Goal: Task Accomplishment & Management: Manage account settings

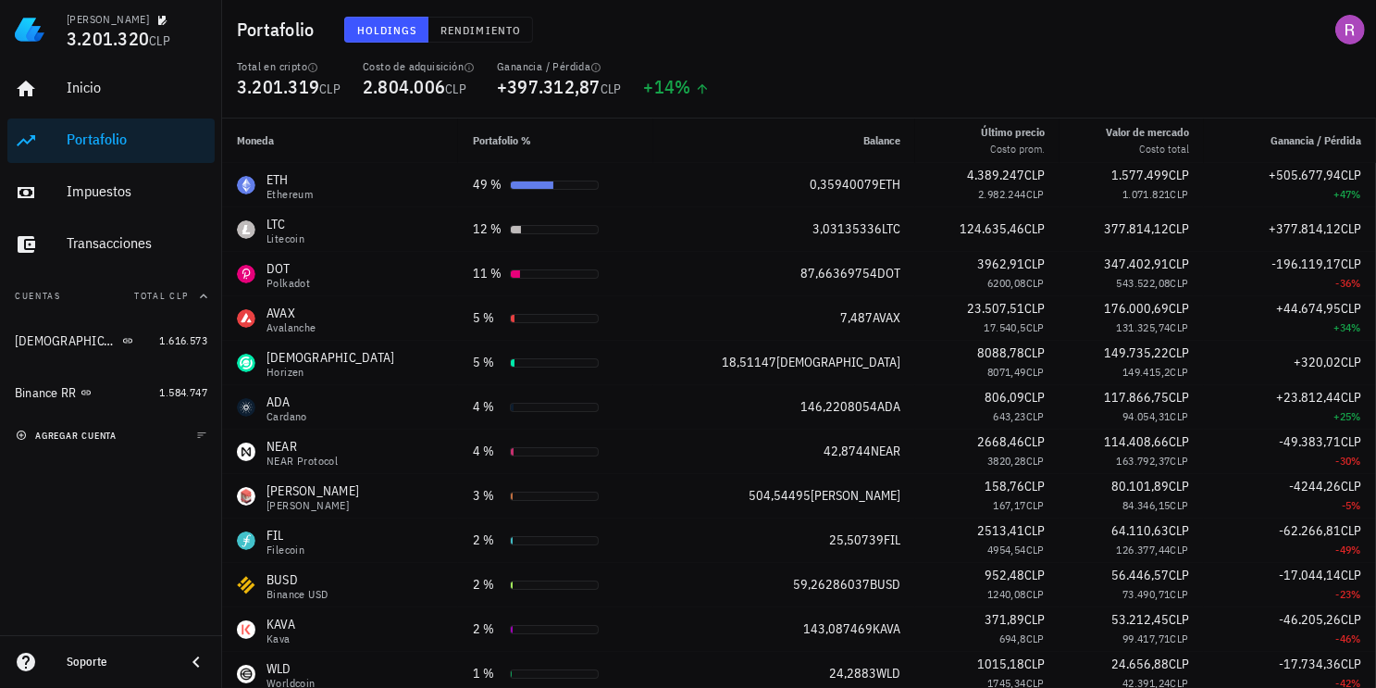
click at [117, 432] on span "agregar cuenta" at bounding box center [67, 435] width 97 height 12
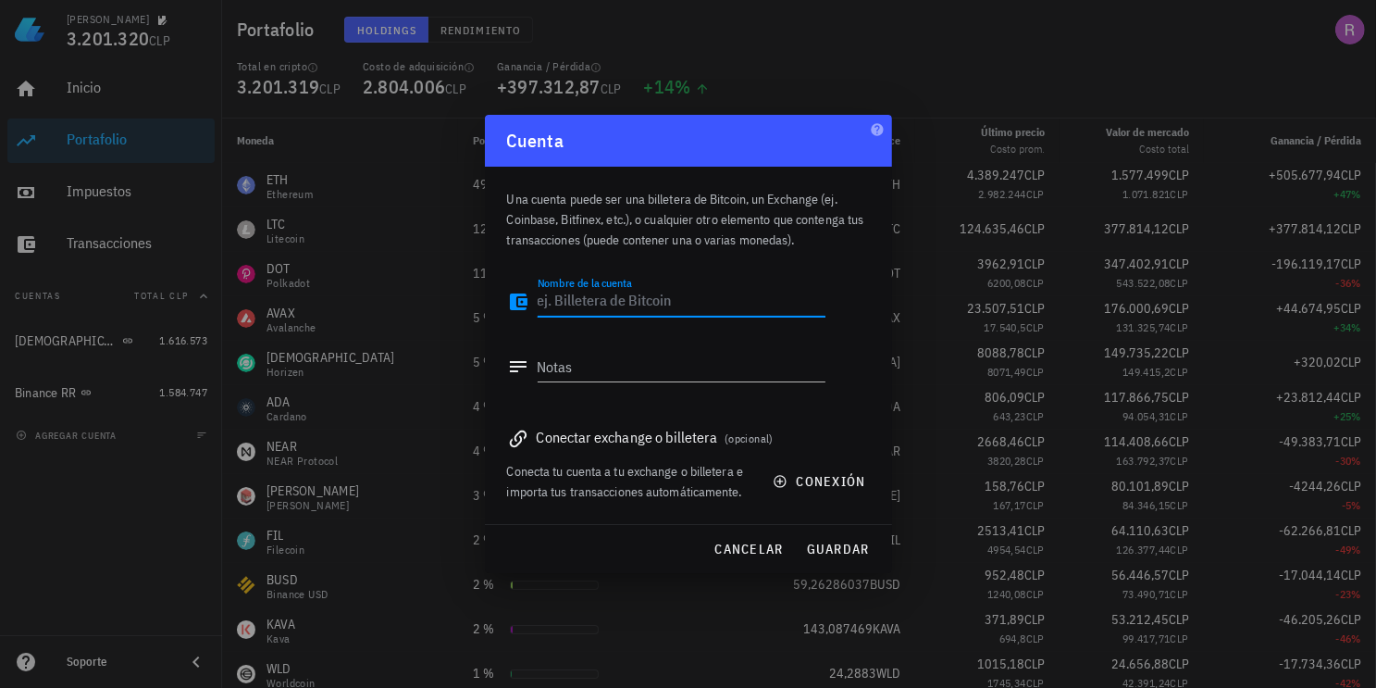
click at [604, 303] on textarea "Nombre de la cuenta" at bounding box center [682, 302] width 288 height 30
click at [637, 304] on textarea "mercado li" at bounding box center [682, 302] width 288 height 30
type textarea "mercado libre"
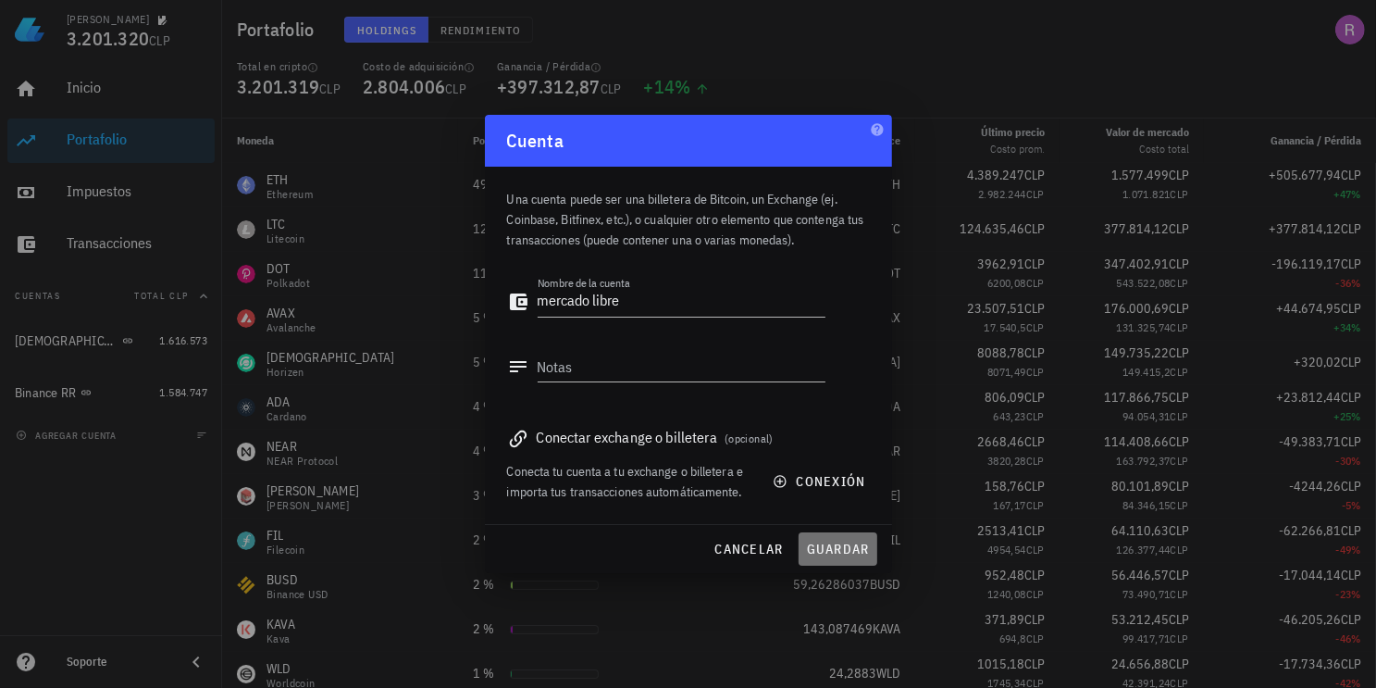
click at [817, 547] on span "guardar" at bounding box center [838, 548] width 64 height 17
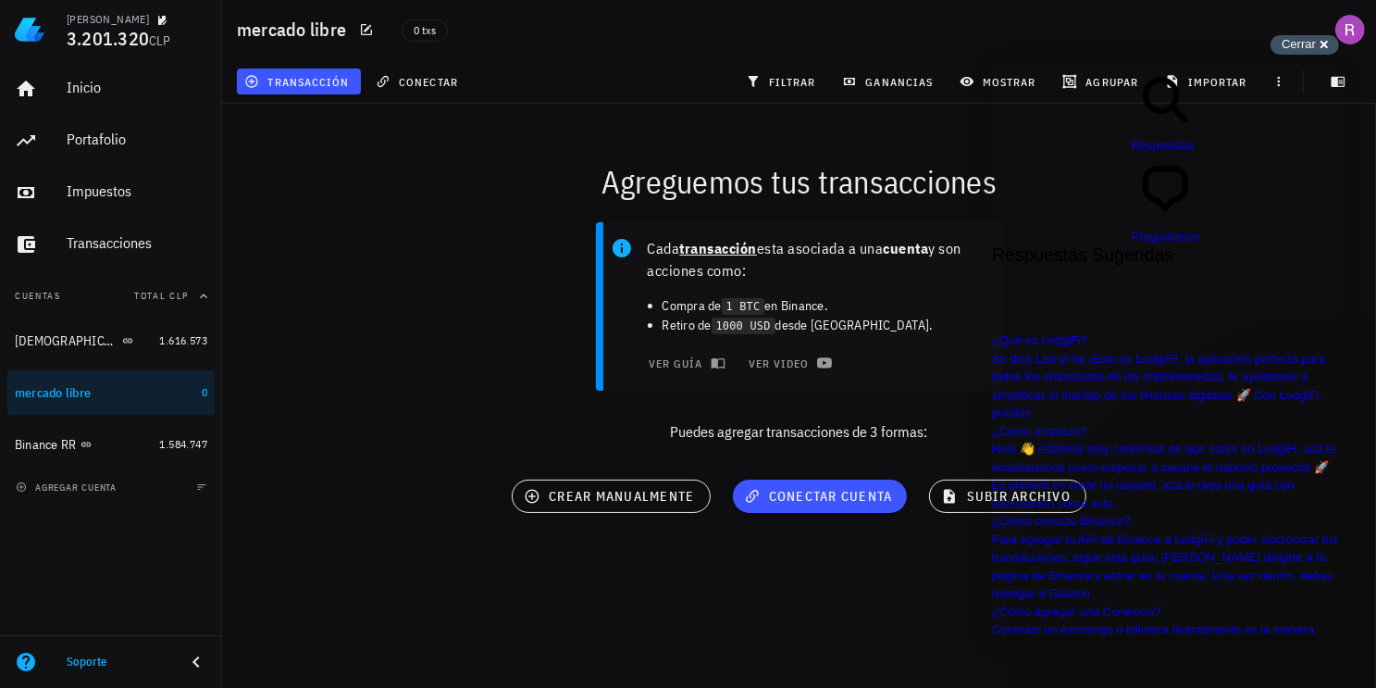
click at [1308, 43] on span "Cerrar" at bounding box center [1299, 44] width 34 height 14
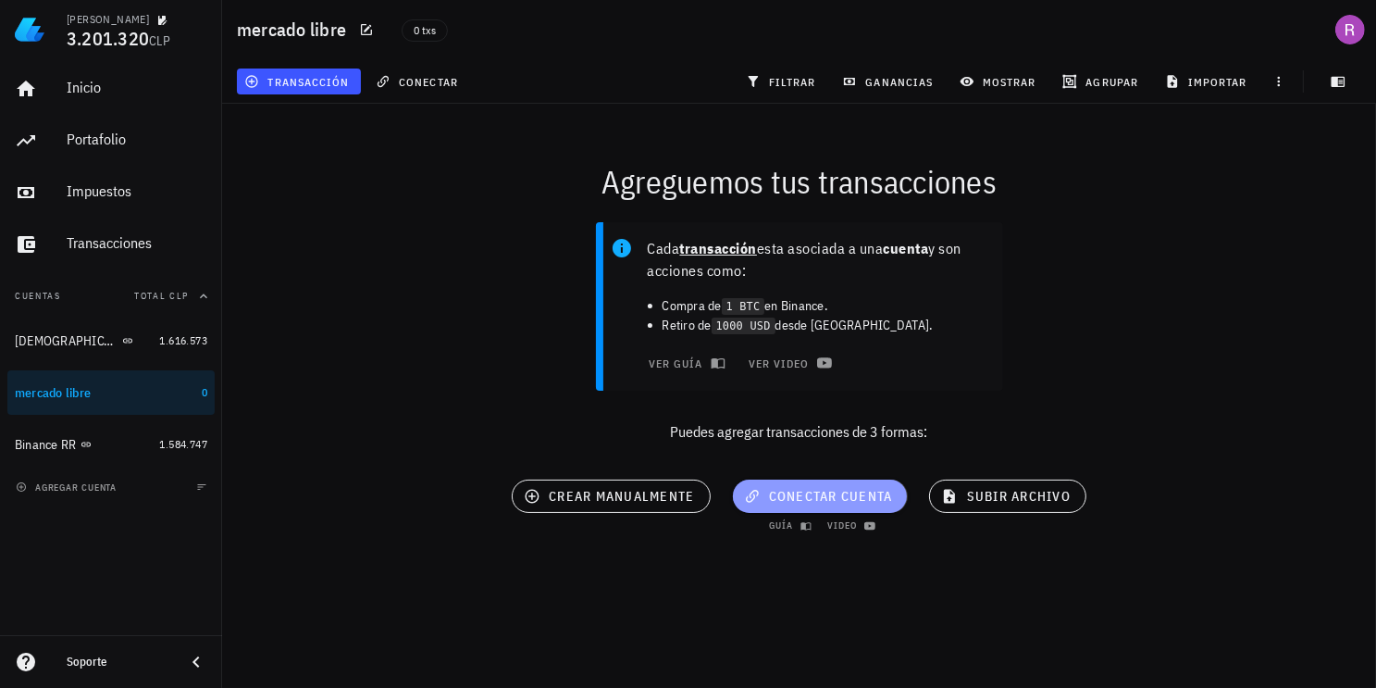
click at [786, 497] on span "conectar cuenta" at bounding box center [820, 496] width 145 height 17
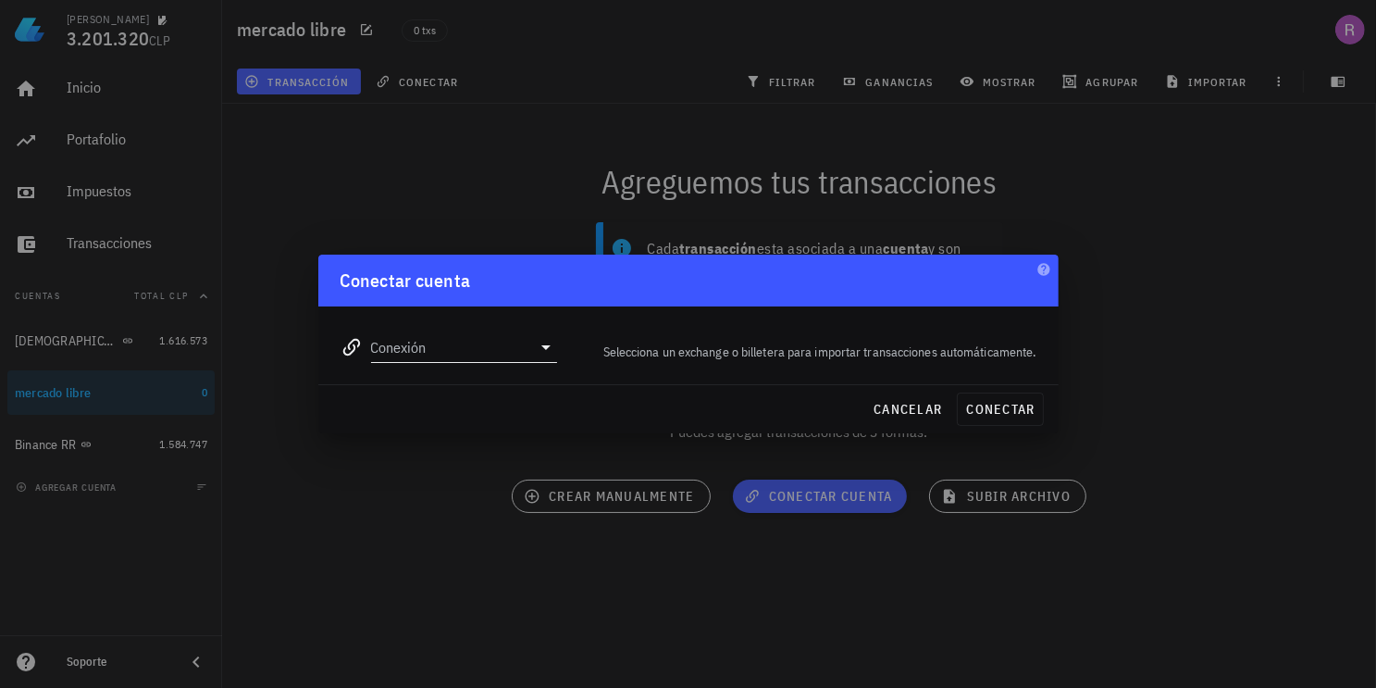
click at [553, 346] on icon at bounding box center [546, 347] width 22 height 22
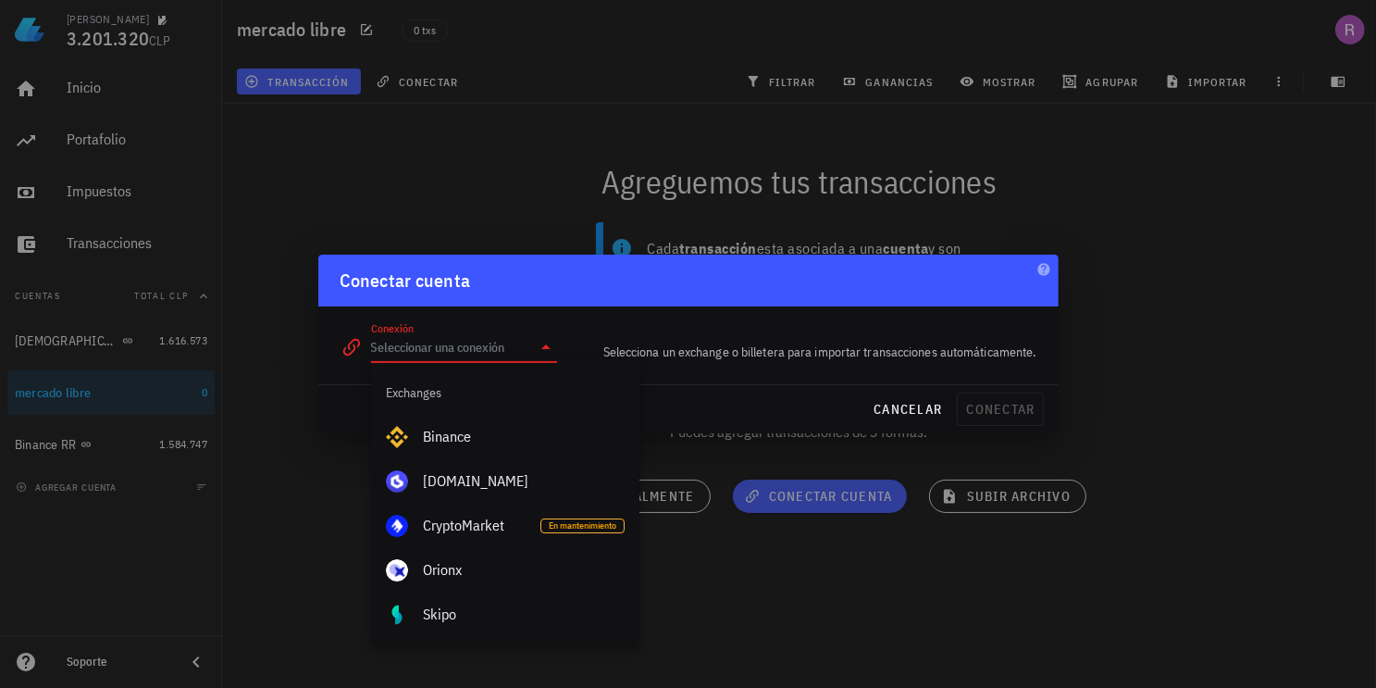
click at [1216, 286] on div at bounding box center [688, 344] width 1376 height 688
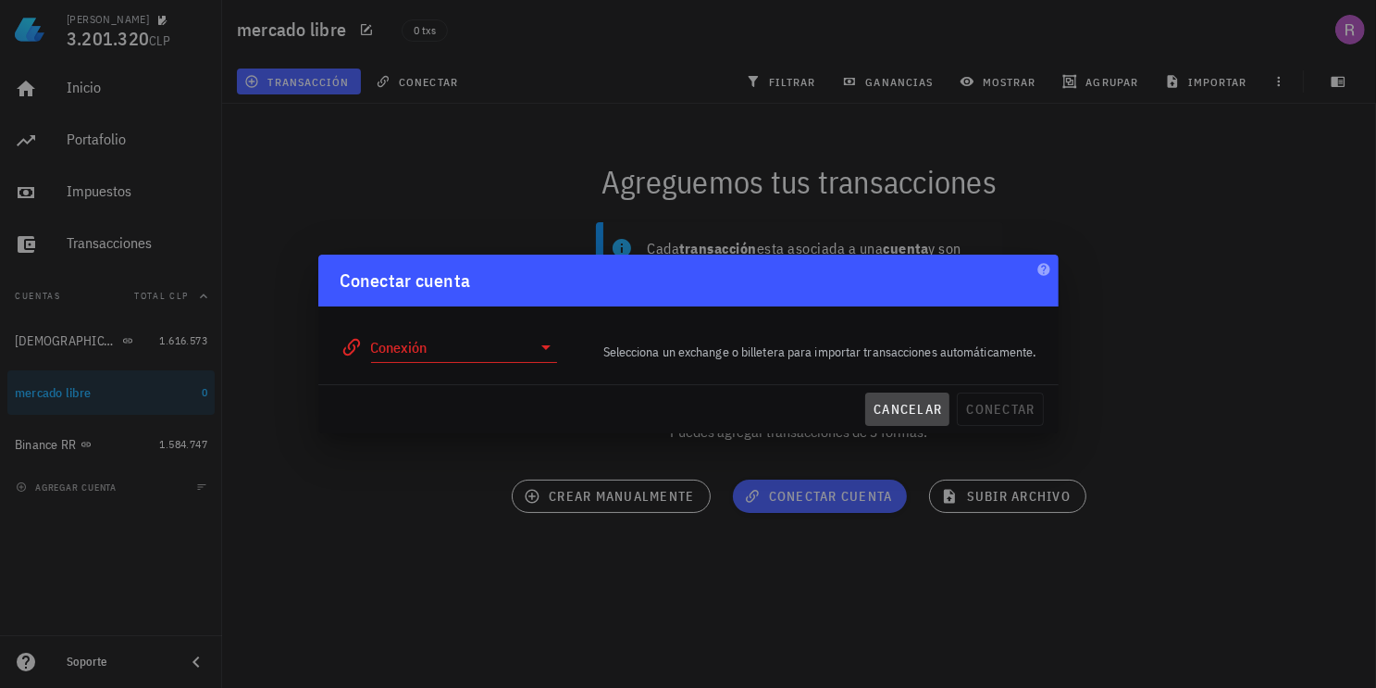
click at [933, 410] on span "cancelar" at bounding box center [907, 409] width 69 height 17
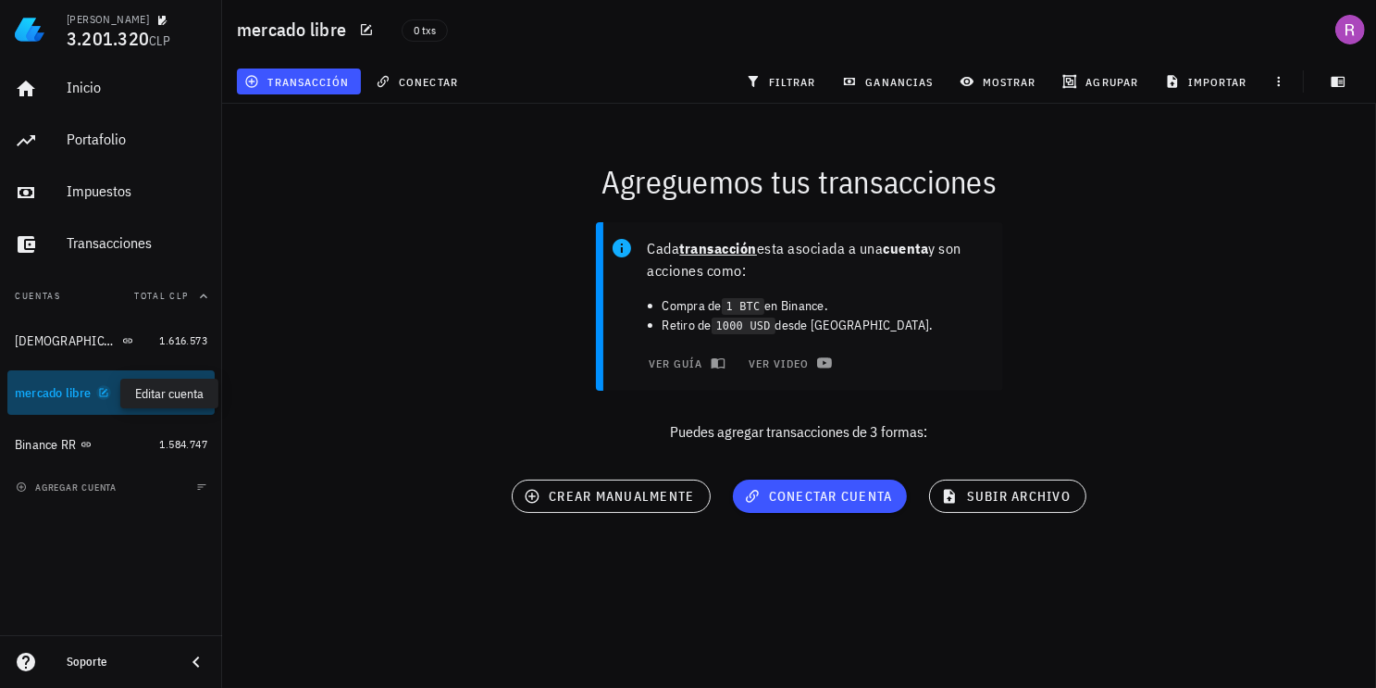
click at [106, 388] on icon "button" at bounding box center [103, 392] width 11 height 11
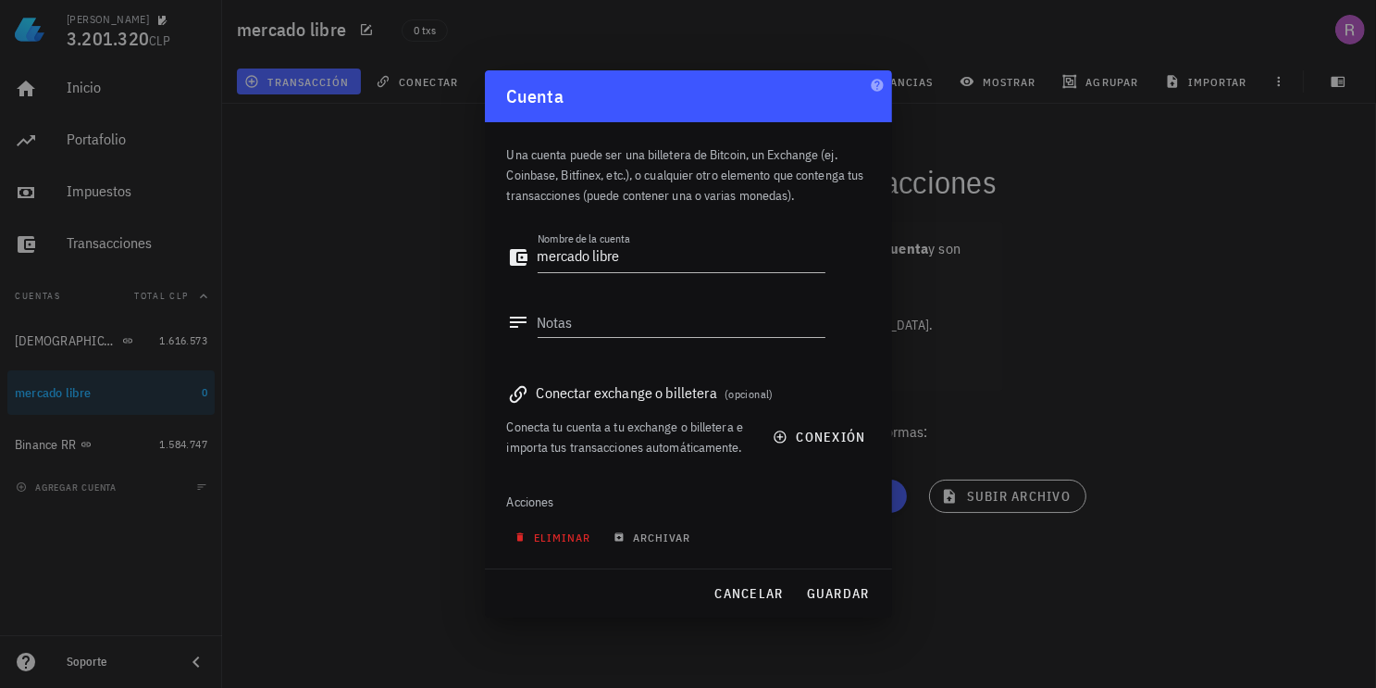
click at [563, 536] on span "eliminar" at bounding box center [554, 537] width 73 height 14
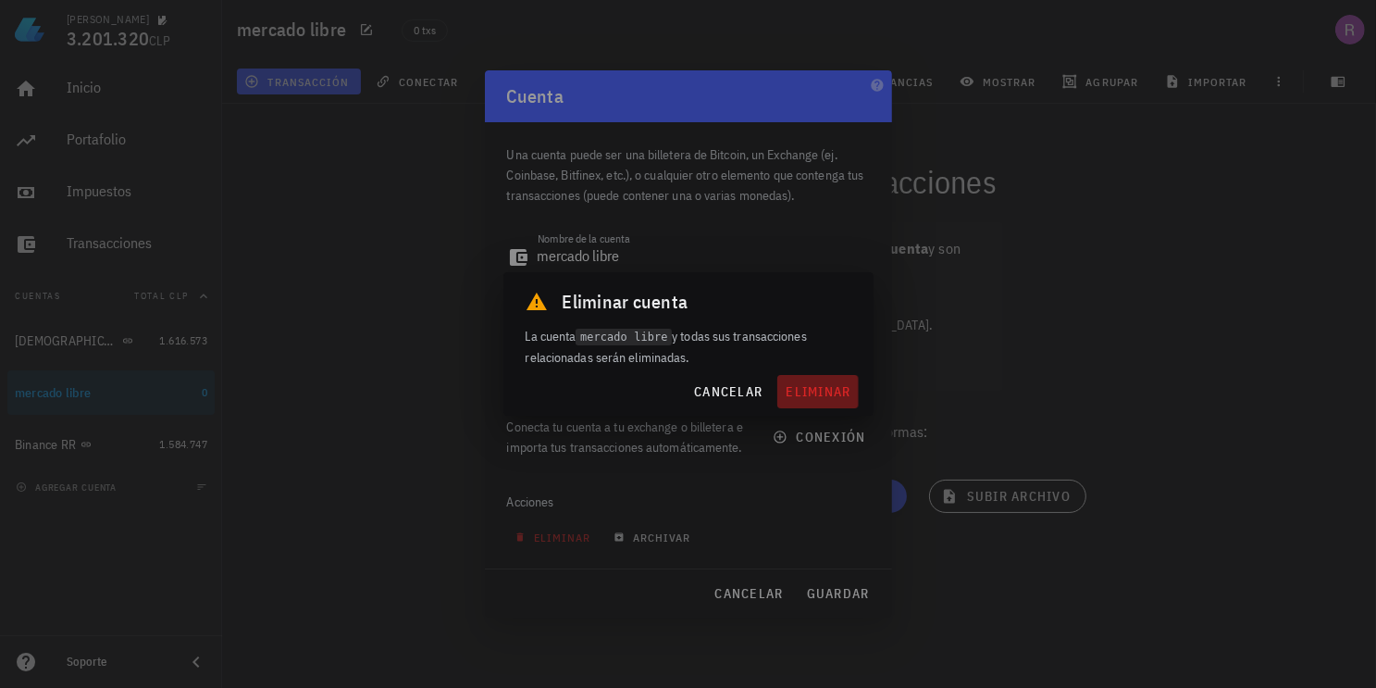
click at [807, 383] on span "eliminar" at bounding box center [818, 391] width 66 height 17
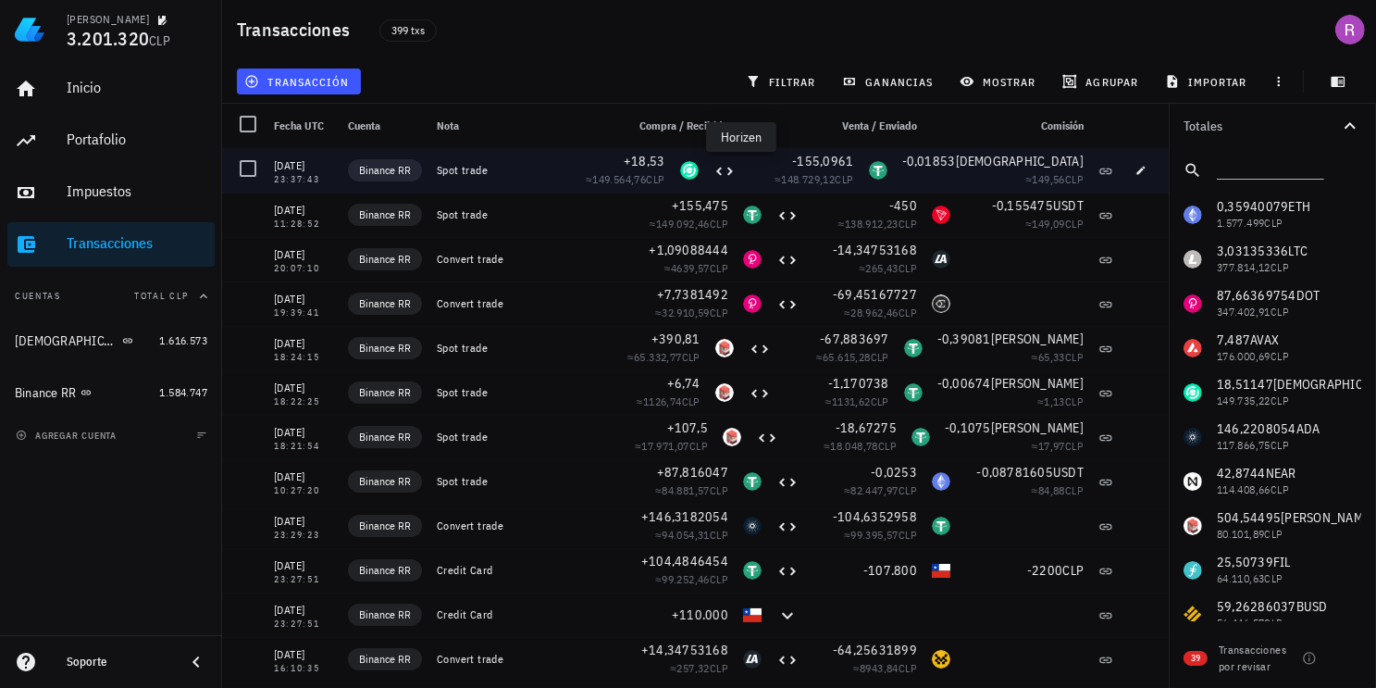
click at [699, 169] on div "ZEN-icon" at bounding box center [689, 170] width 19 height 19
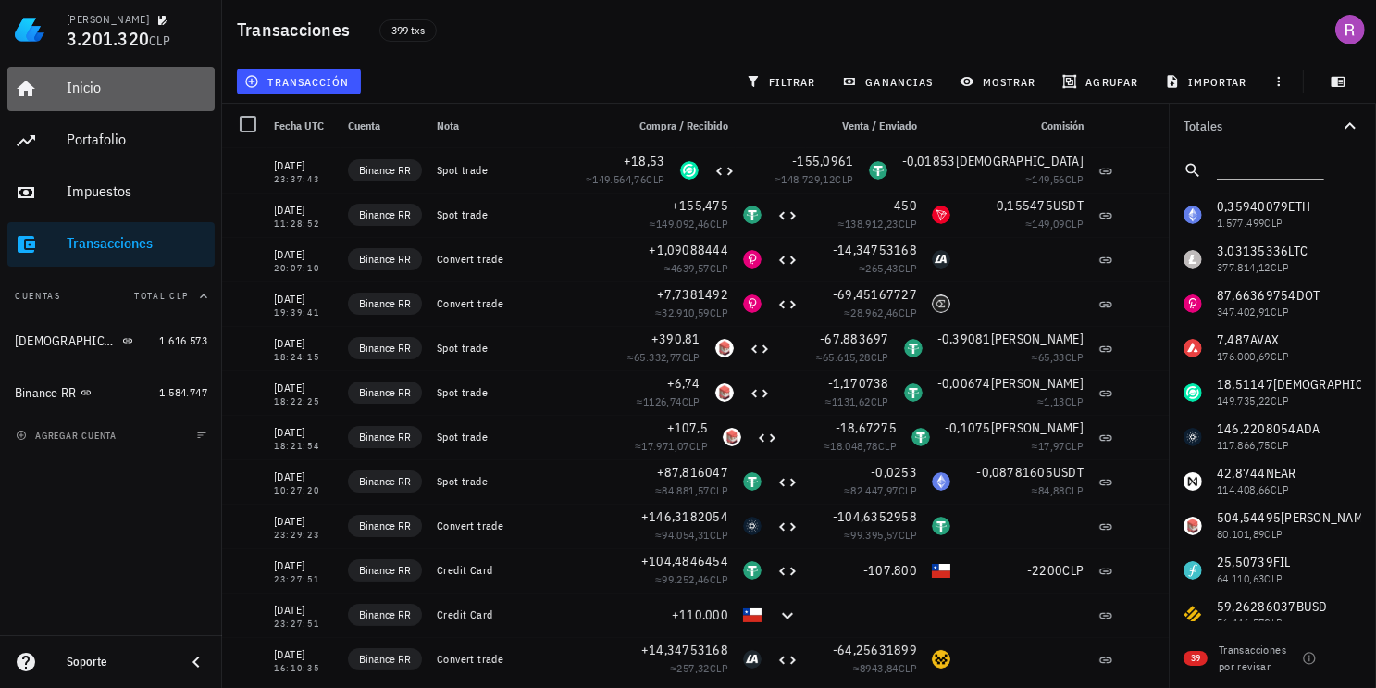
click at [96, 89] on div "Inicio" at bounding box center [137, 88] width 141 height 18
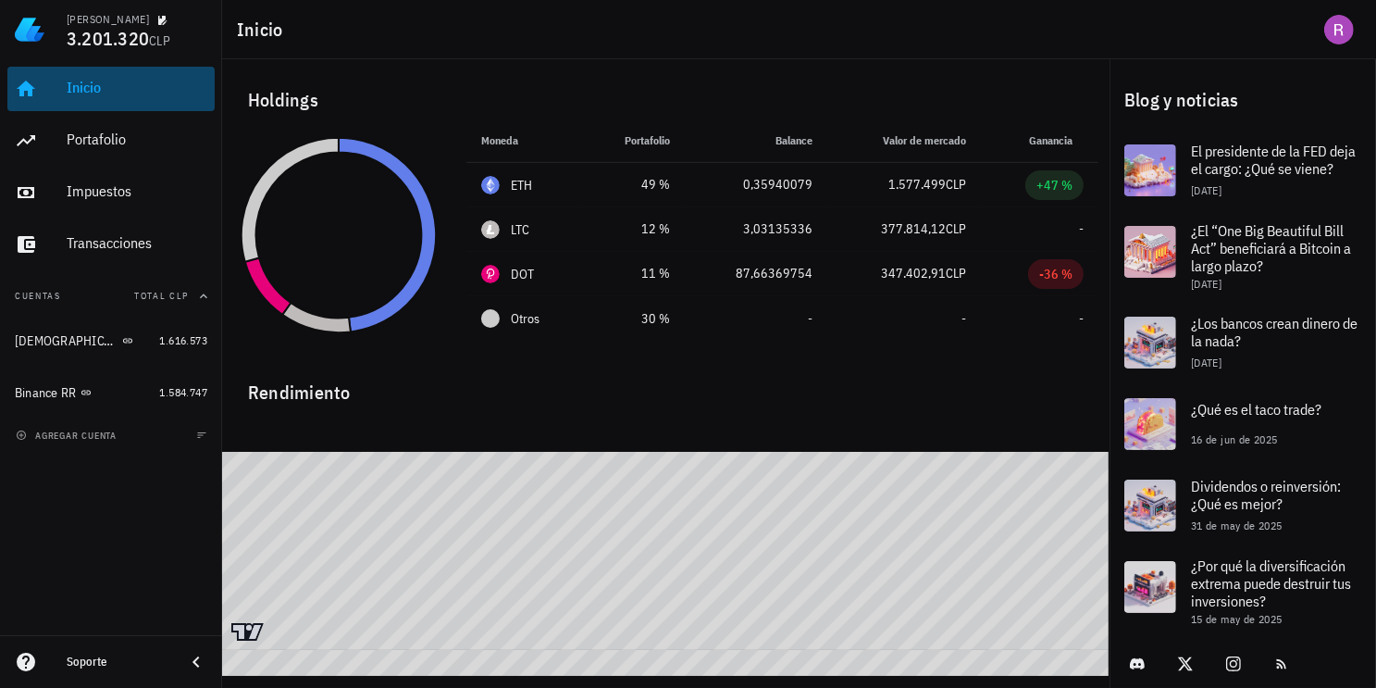
click at [87, 91] on div "Inicio" at bounding box center [137, 88] width 141 height 18
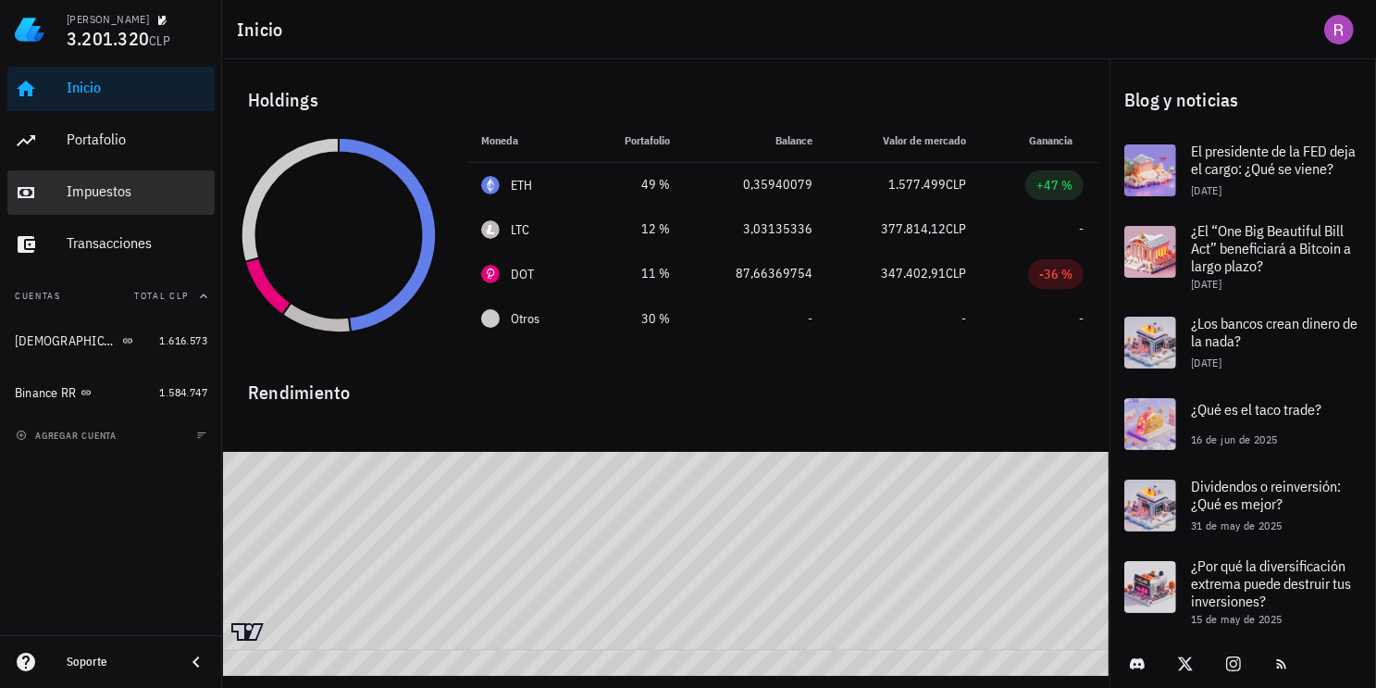
click at [91, 174] on div "Impuestos" at bounding box center [137, 192] width 141 height 42
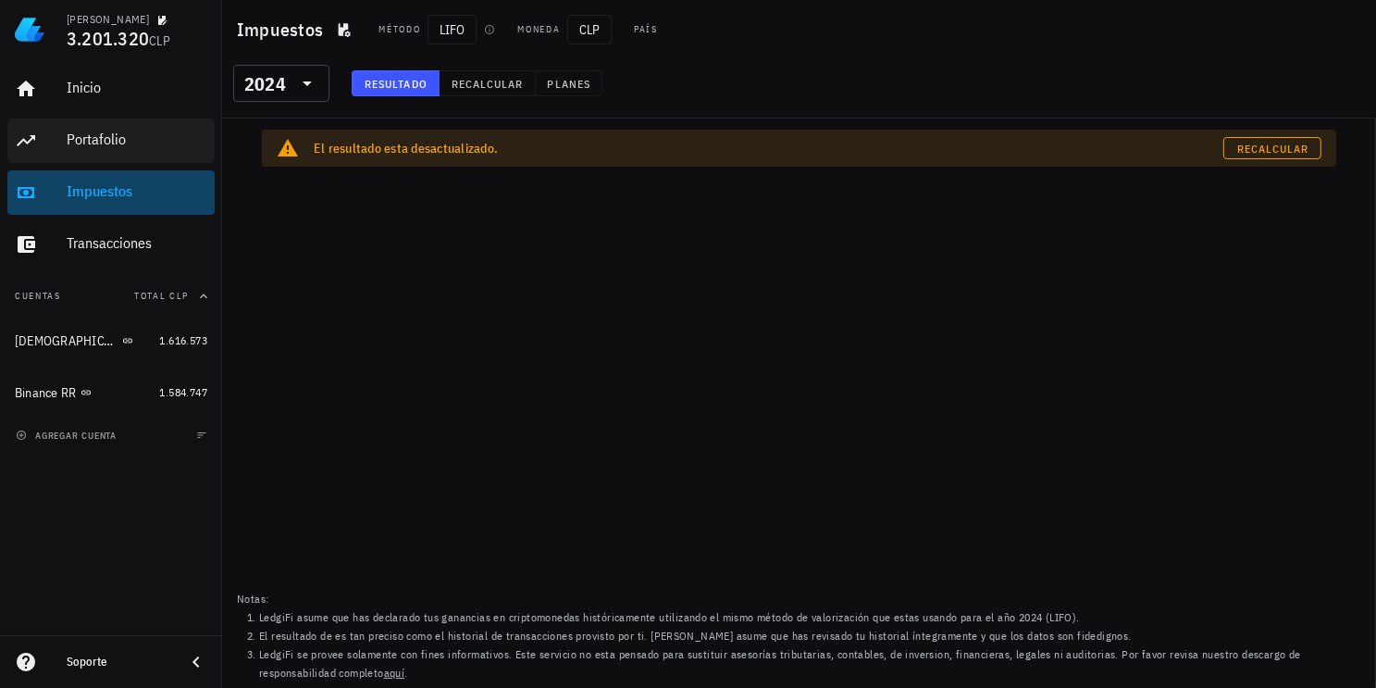
click at [116, 140] on div "Portafolio" at bounding box center [137, 139] width 141 height 18
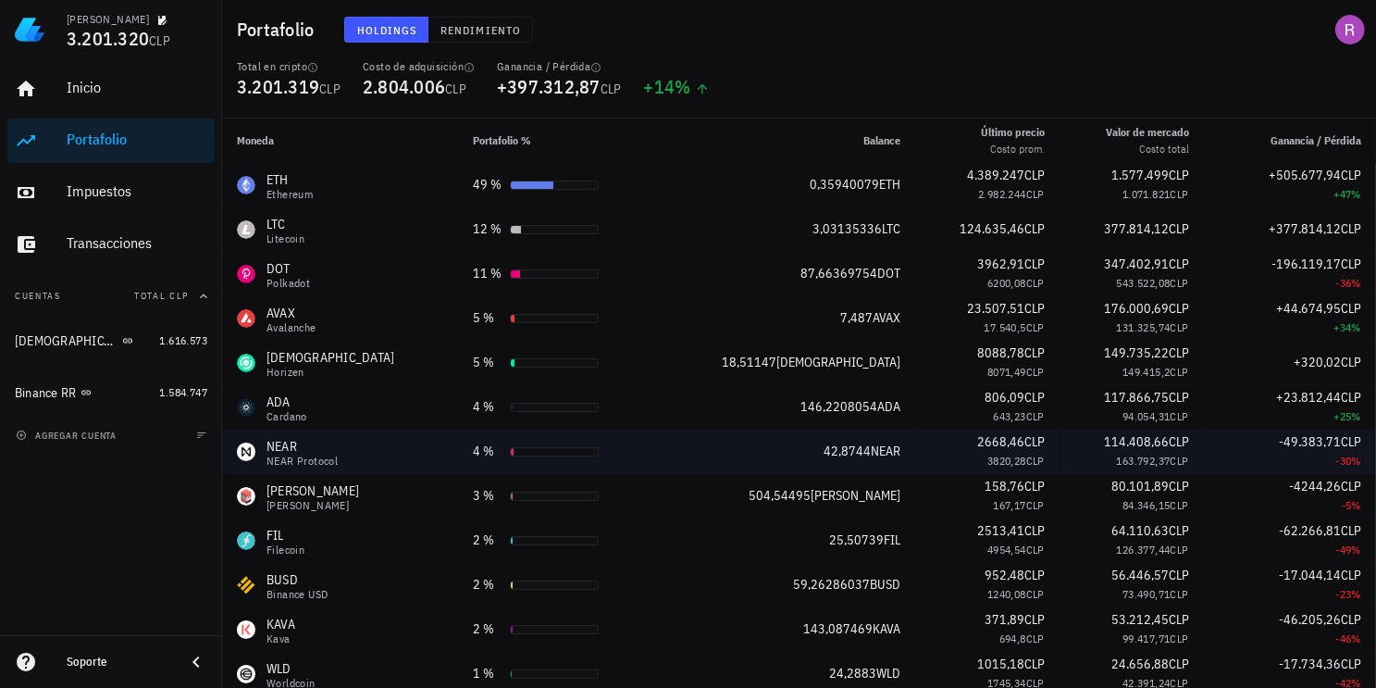
scroll to position [308, 0]
